Goal: Task Accomplishment & Management: Use online tool/utility

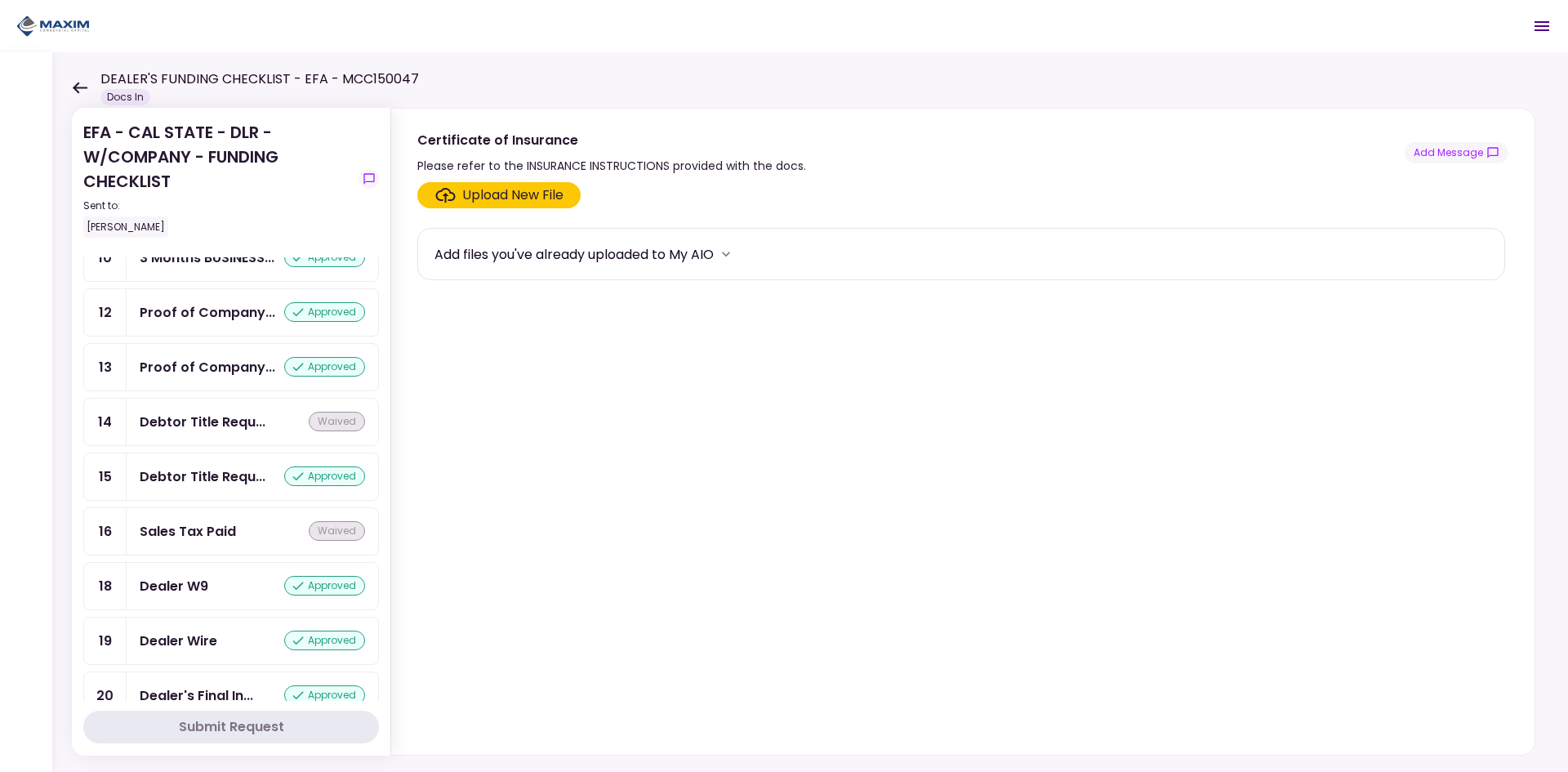
scroll to position [757, 0]
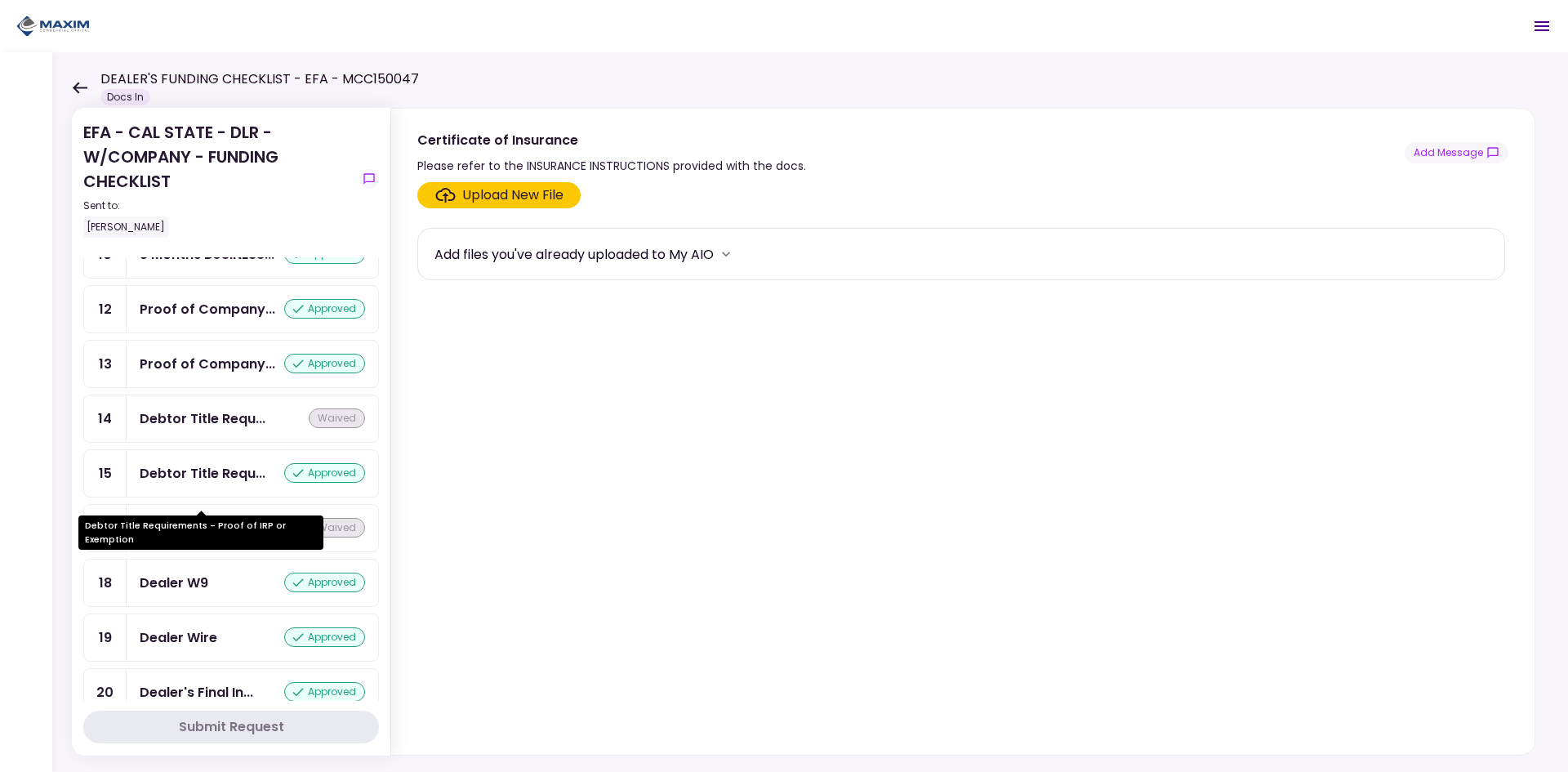
click at [202, 483] on div "Debtor Title Requ..." at bounding box center [202, 473] width 126 height 20
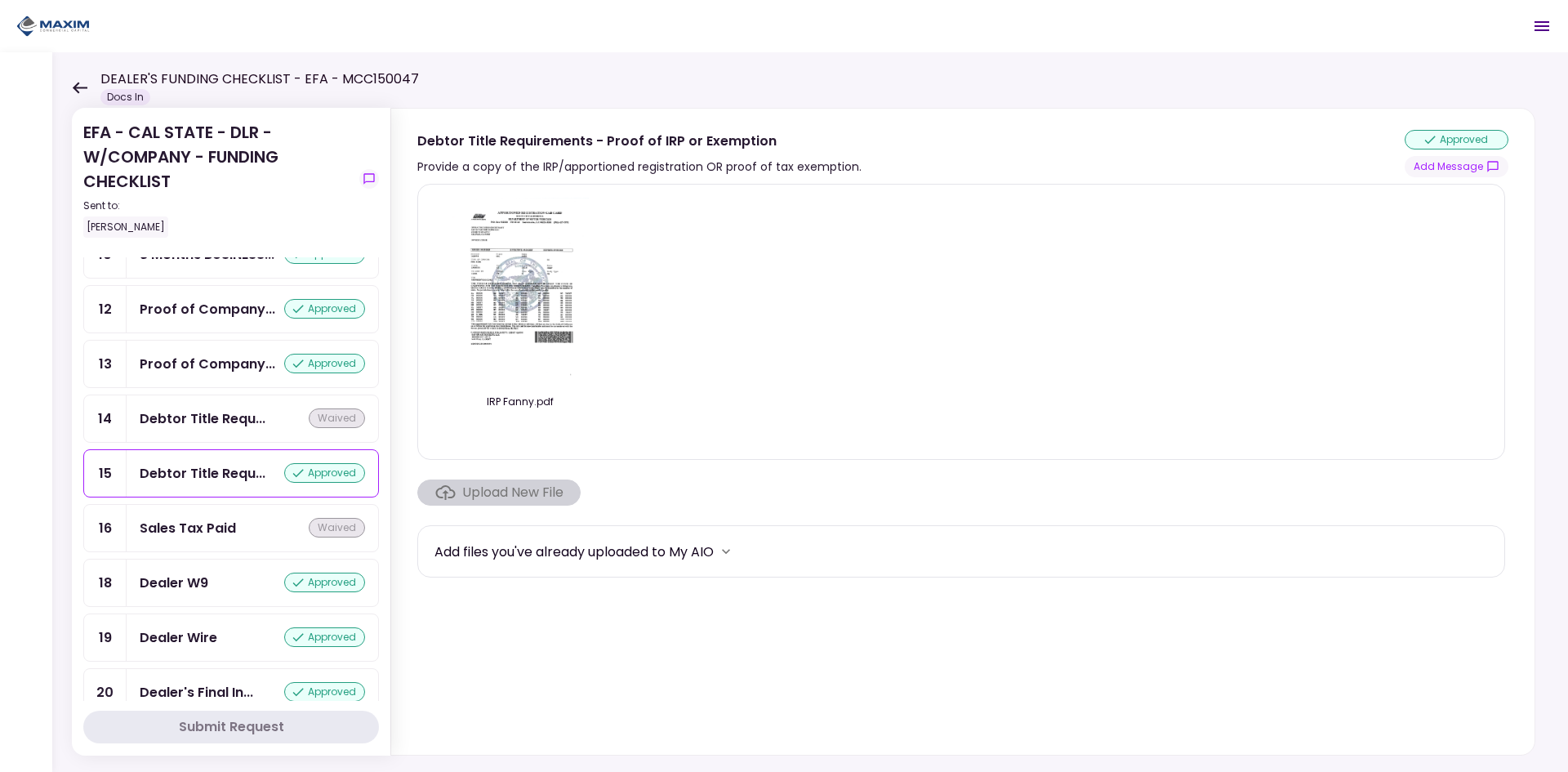
click at [1466, 155] on div "approved Add Message" at bounding box center [1456, 153] width 104 height 47
click at [1465, 156] on div "approved Add Message" at bounding box center [1456, 153] width 104 height 47
click at [1463, 162] on button "Add Message" at bounding box center [1456, 166] width 104 height 21
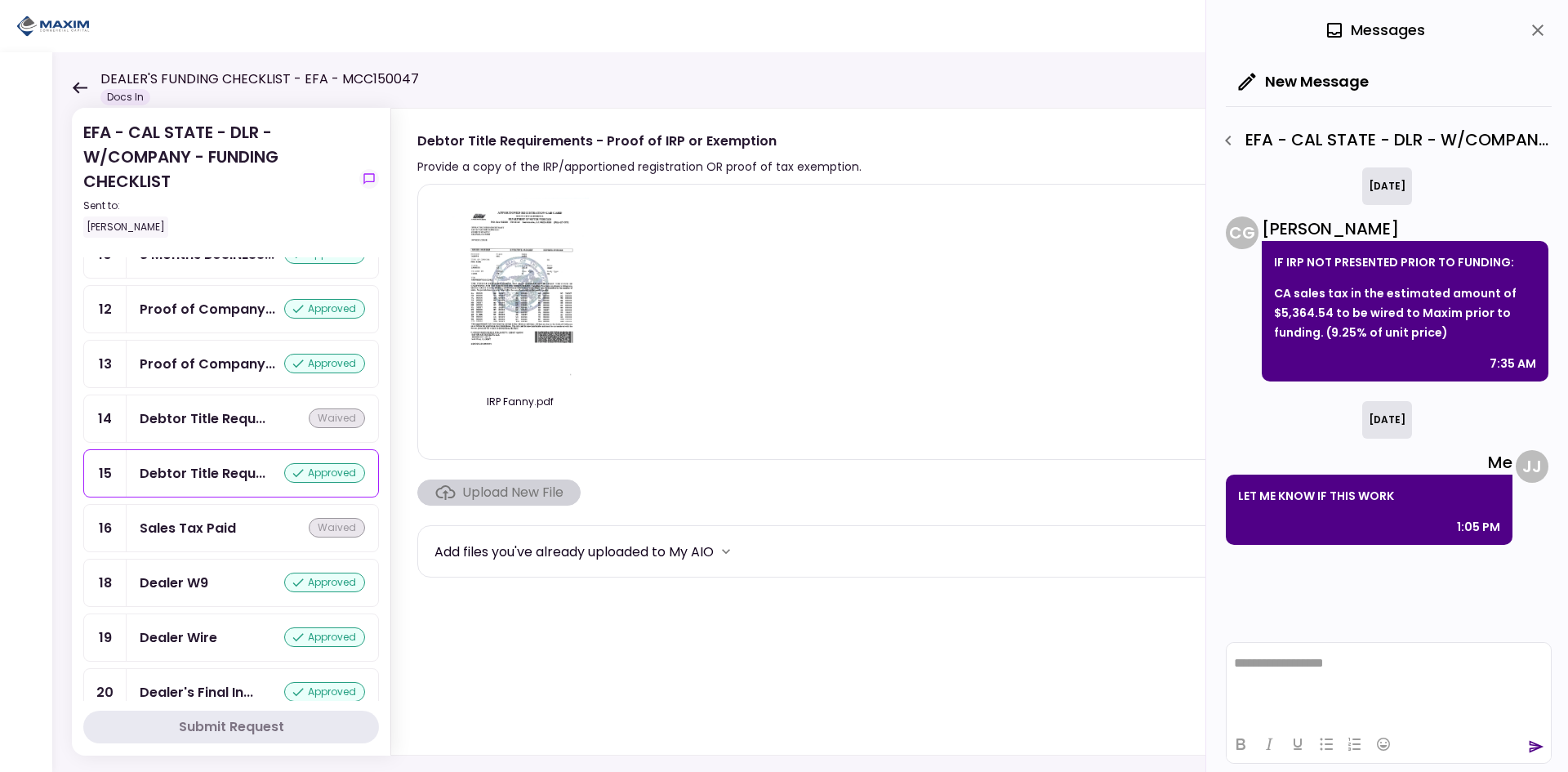
click at [1530, 34] on icon "close" at bounding box center [1538, 30] width 20 height 20
